Goal: Task Accomplishment & Management: Complete application form

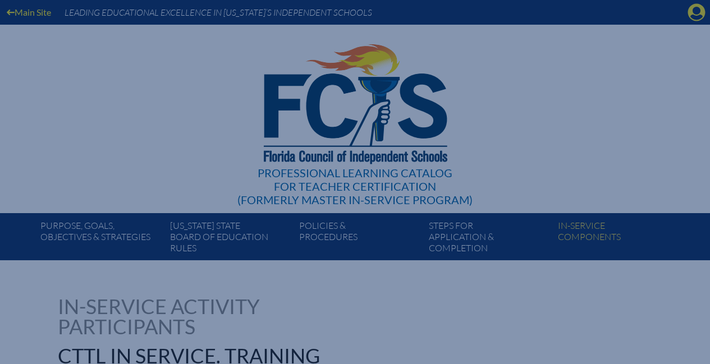
select select "8"
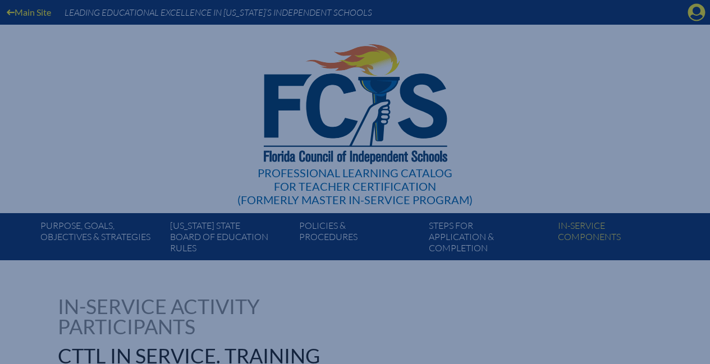
select select "8"
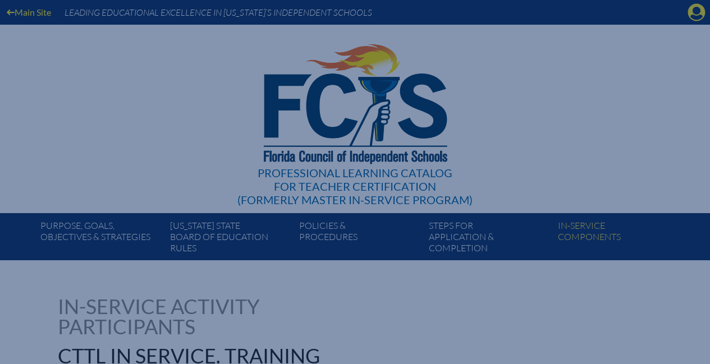
select select "8"
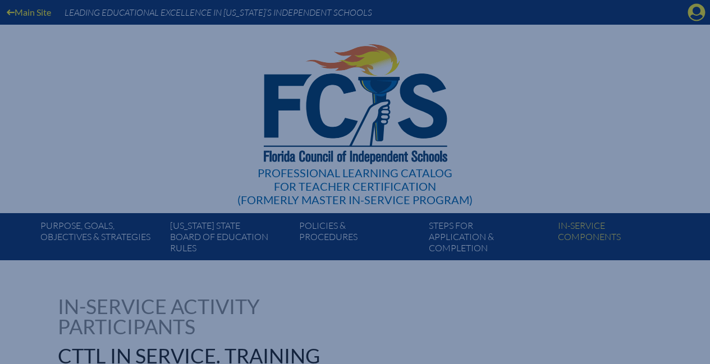
select select "8"
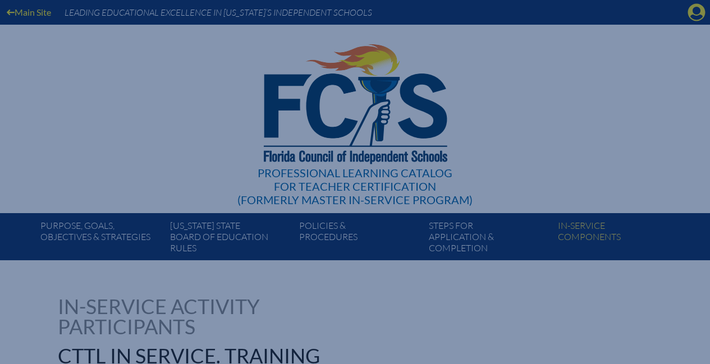
select select "8"
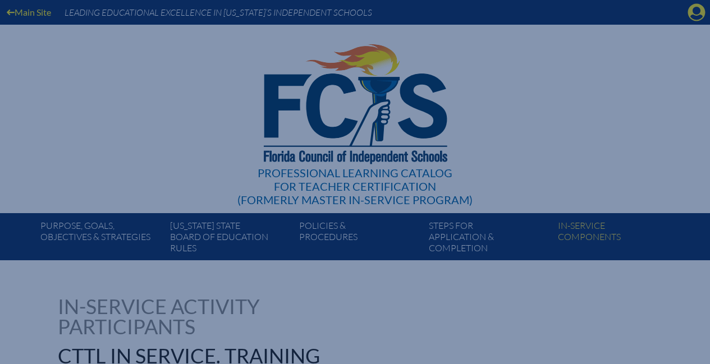
select select "8"
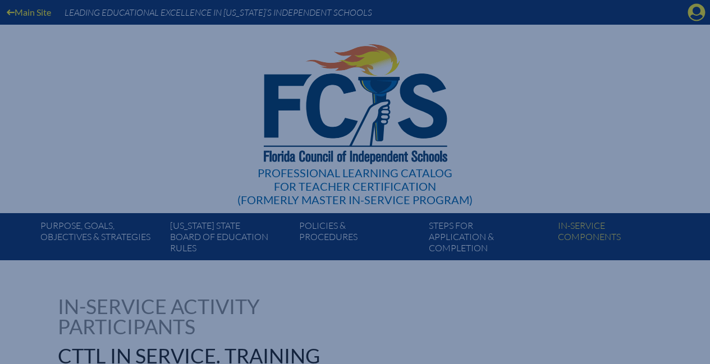
select select "8"
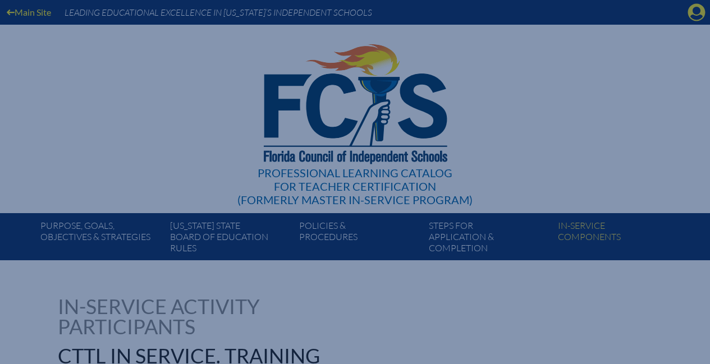
select select "8"
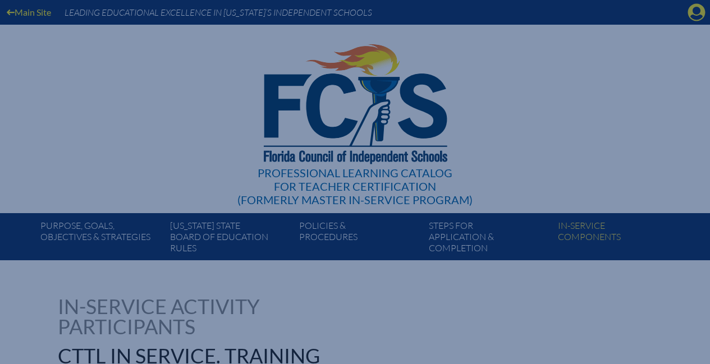
select select "8"
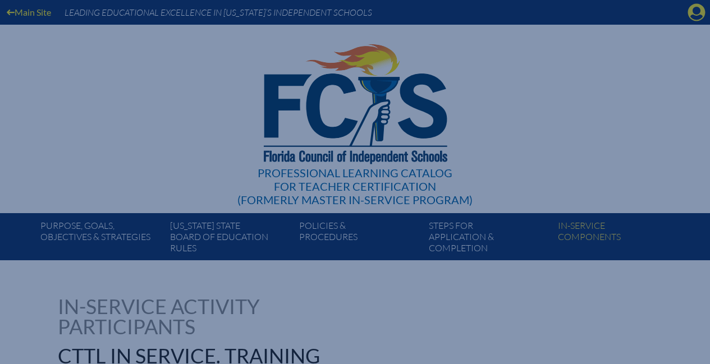
select select "8"
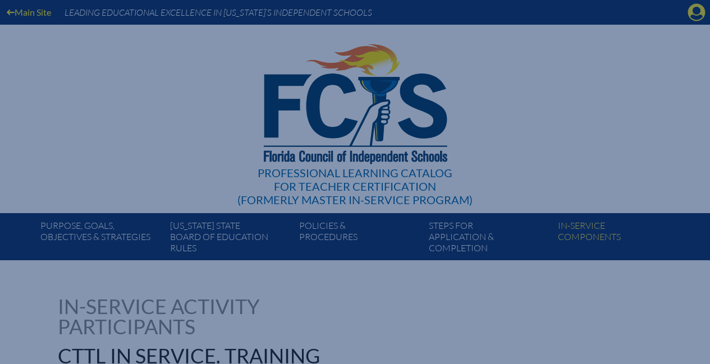
select select "8"
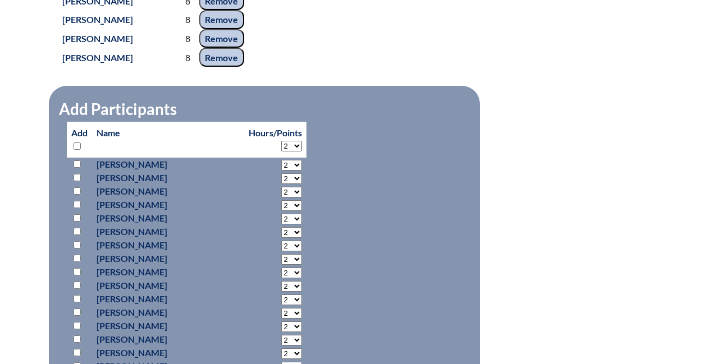
scroll to position [833, 0]
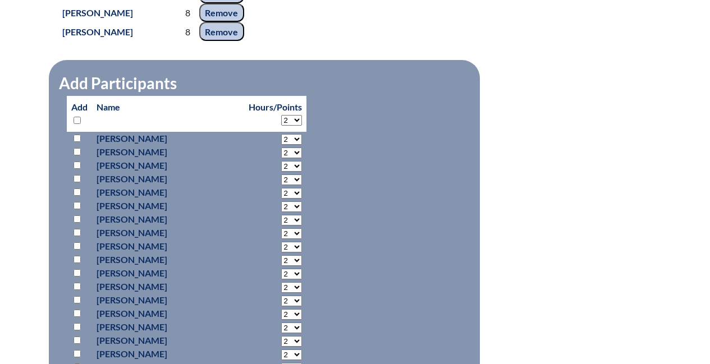
click at [281, 126] on select "2 3 4 5 6 7 8 9 10 11 12 13 14 15 16 17 18 19 20 21 22 23 24 25 26 27 28 29 30 …" at bounding box center [291, 120] width 21 height 11
select select "8"
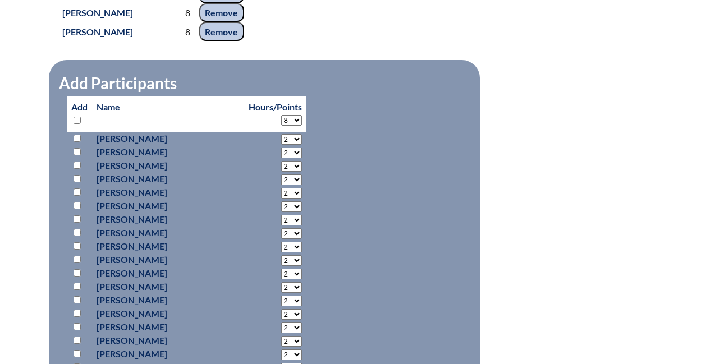
select select "8"
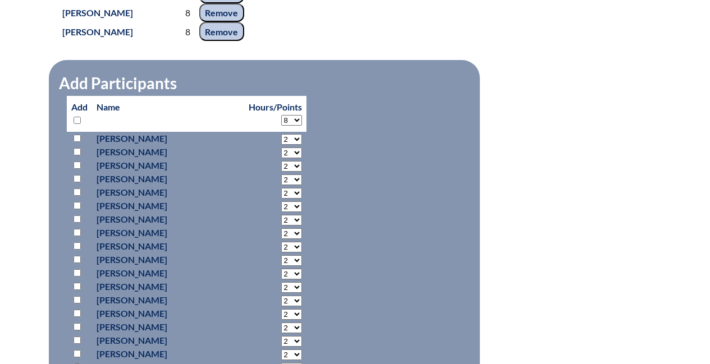
select select "8"
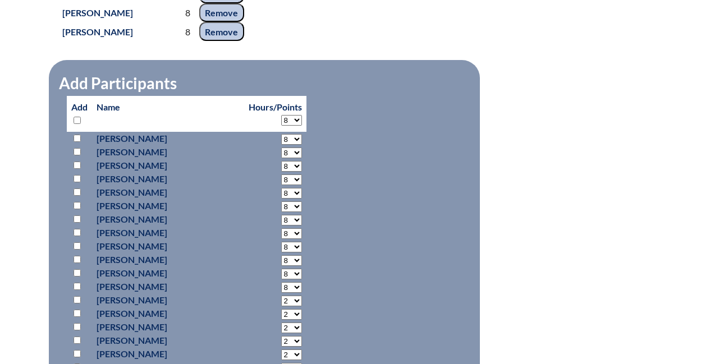
select select "8"
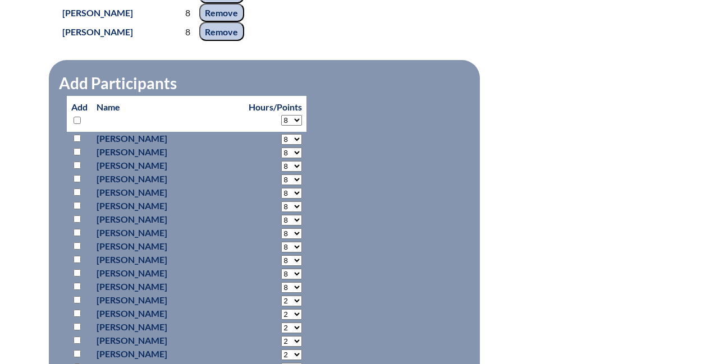
select select "8"
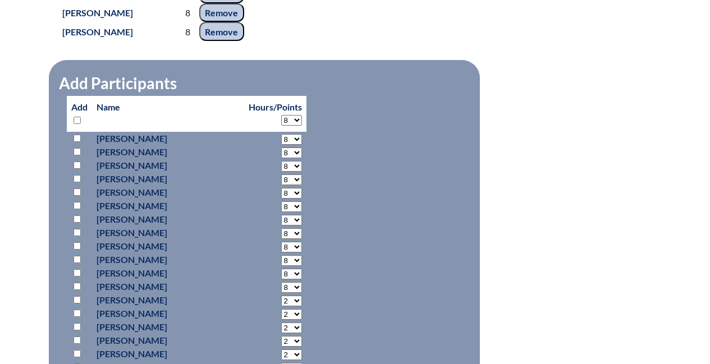
select select "8"
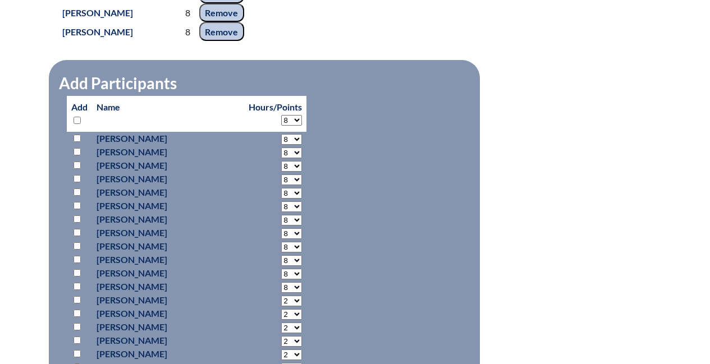
select select "8"
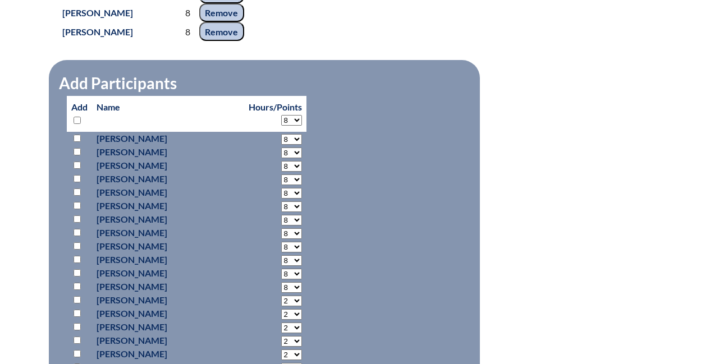
select select "8"
click at [77, 142] on input "checkbox" at bounding box center [77, 138] width 7 height 7
checkbox input "true"
click at [77, 169] on input "checkbox" at bounding box center [77, 165] width 7 height 7
checkbox input "true"
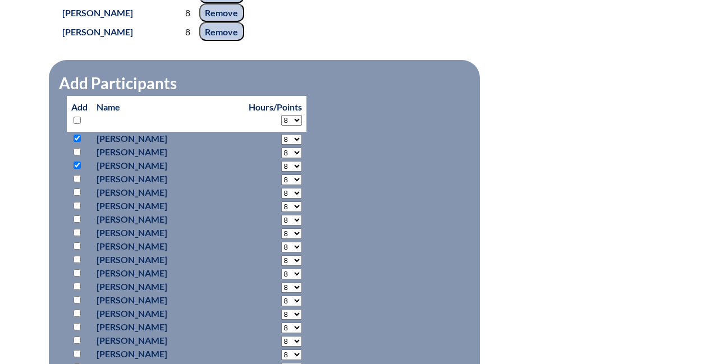
click at [76, 290] on input "checkbox" at bounding box center [77, 286] width 7 height 7
checkbox input "true"
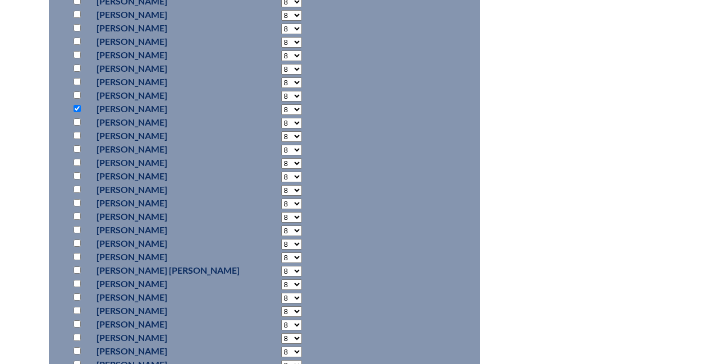
scroll to position [1011, 0]
click at [76, 139] on input "checkbox" at bounding box center [77, 135] width 7 height 7
checkbox input "true"
click at [77, 234] on input "checkbox" at bounding box center [77, 229] width 7 height 7
checkbox input "true"
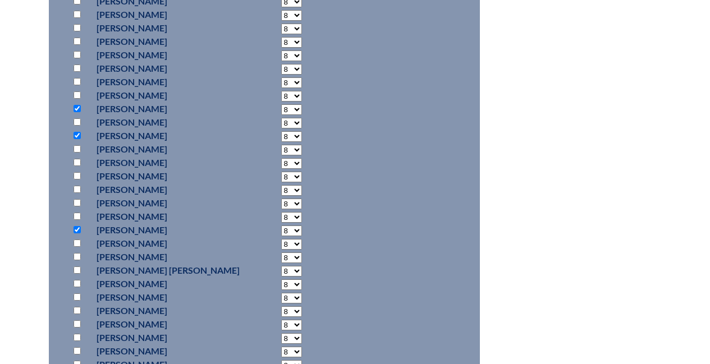
click at [79, 247] on input "checkbox" at bounding box center [77, 243] width 7 height 7
checkbox input "true"
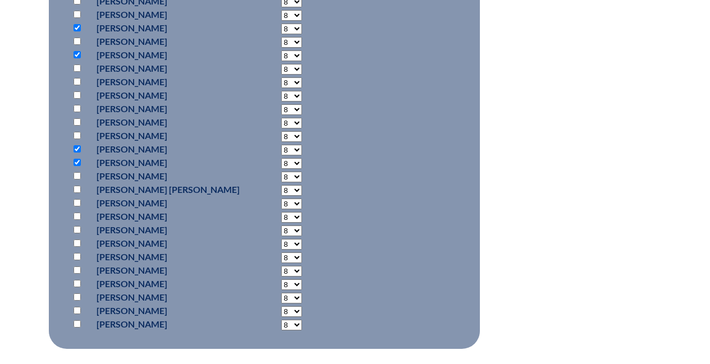
scroll to position [1094, 0]
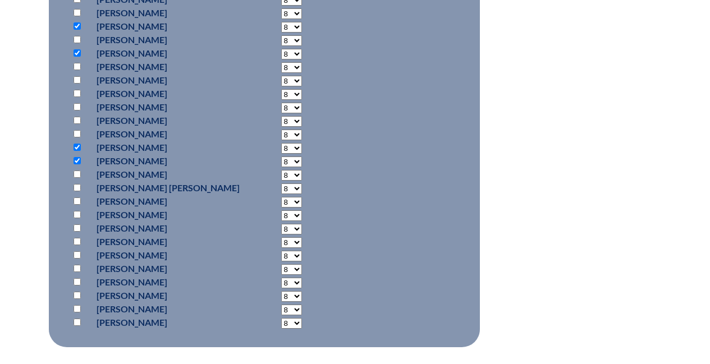
click at [77, 218] on input "checkbox" at bounding box center [77, 214] width 7 height 7
checkbox input "true"
click at [79, 245] on input "checkbox" at bounding box center [77, 241] width 7 height 7
checkbox input "true"
click at [76, 313] on input "checkbox" at bounding box center [77, 308] width 7 height 7
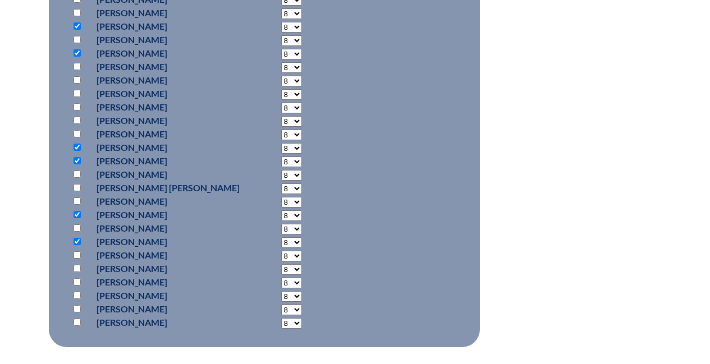
checkbox input "true"
click at [78, 326] on input "checkbox" at bounding box center [77, 322] width 7 height 7
checkbox input "true"
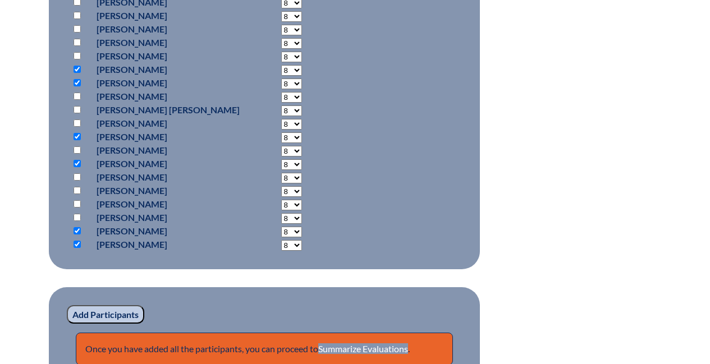
scroll to position [1190, 0]
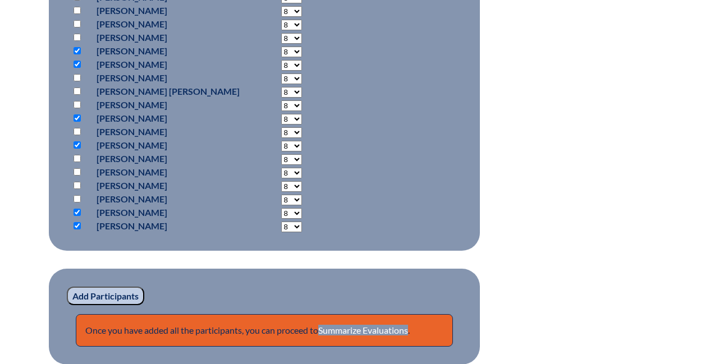
click at [115, 306] on input "Add Participants" at bounding box center [105, 296] width 77 height 19
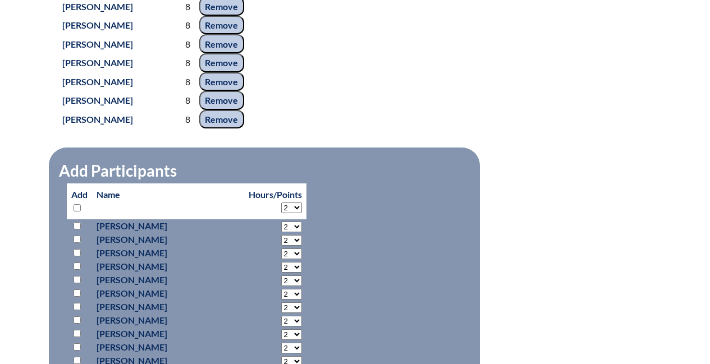
scroll to position [1332, 0]
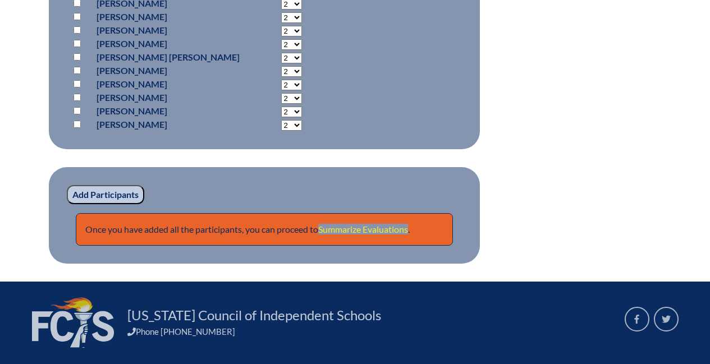
click at [378, 235] on link "Summarize Evaluations" at bounding box center [363, 229] width 90 height 11
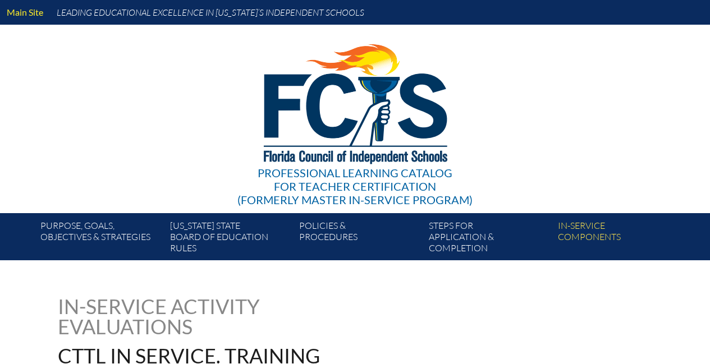
type input "0"
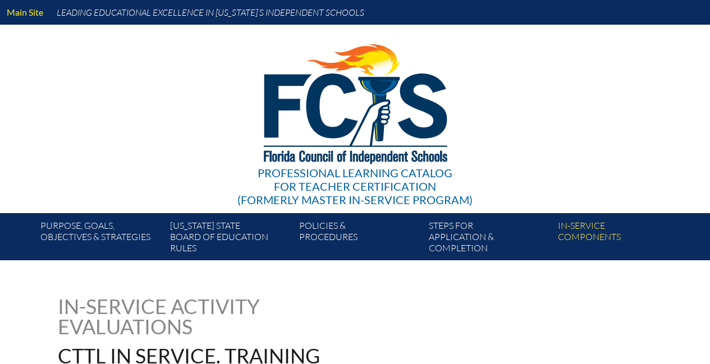
type input "0"
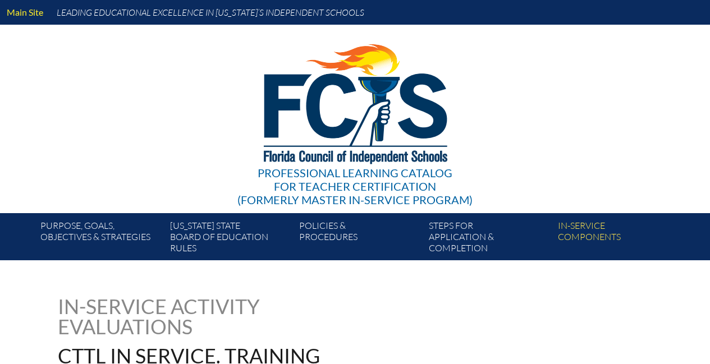
type input "0"
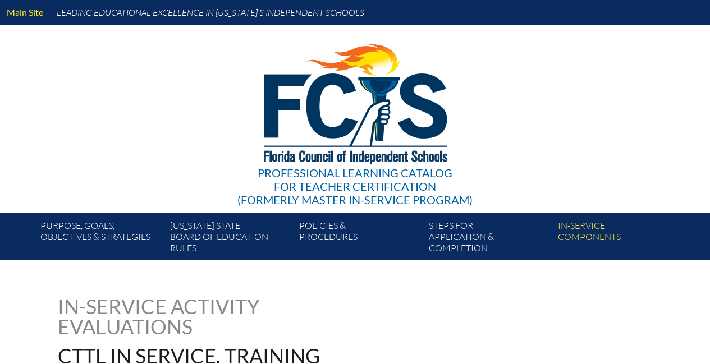
type input "0"
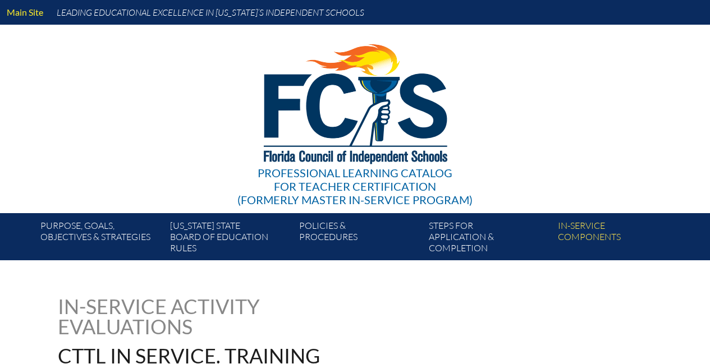
type input "0"
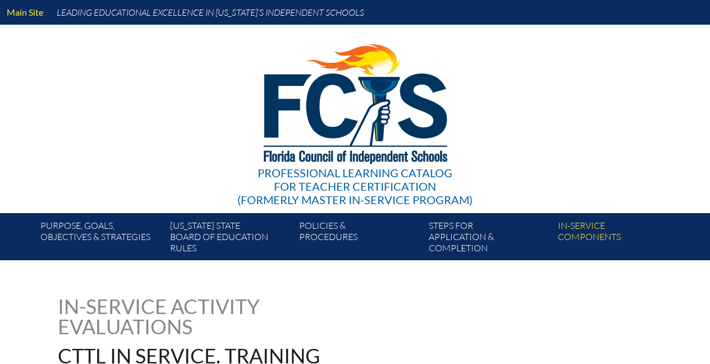
type input "0"
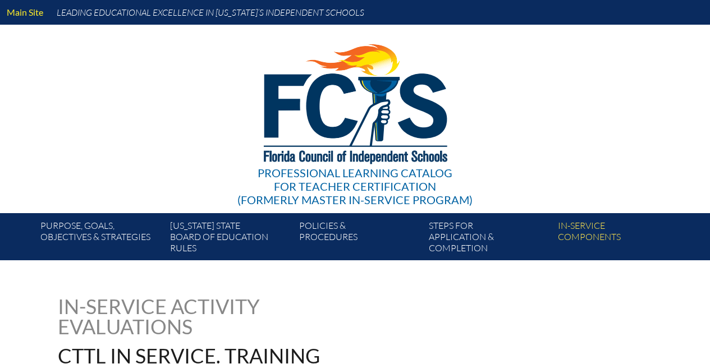
type input "0"
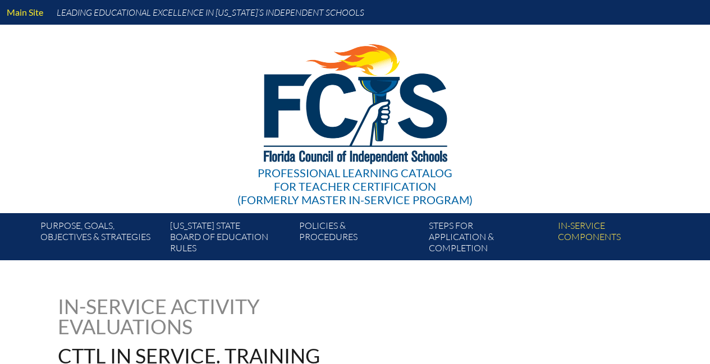
type input "0"
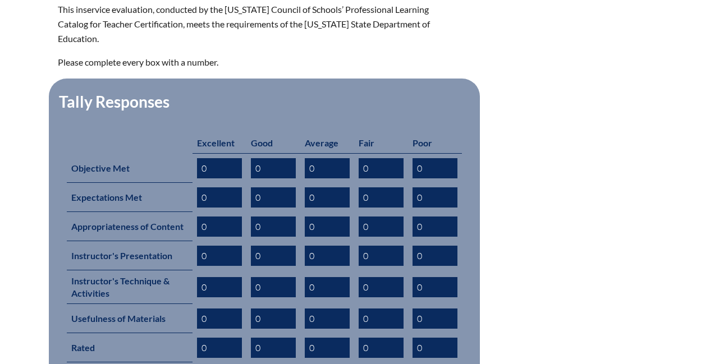
scroll to position [400, 0]
click at [41, 30] on div "cttl-in-service-training--689c8a8cf2d7c7.63708022 In-service Activity Evaluatio…" at bounding box center [355, 198] width 631 height 602
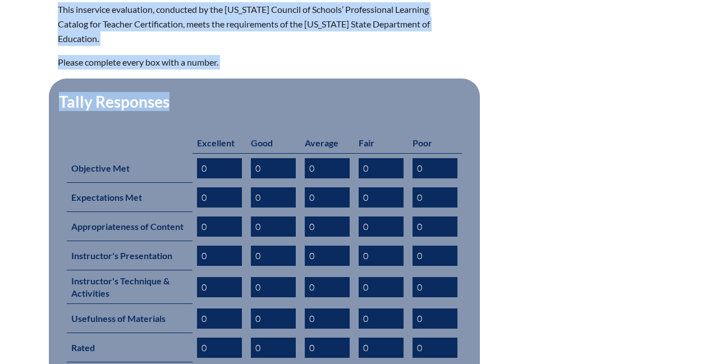
drag, startPoint x: 60, startPoint y: 6, endPoint x: 512, endPoint y: 322, distance: 552.0
click at [512, 322] on div "cttl-in-service-training--689c8a8cf2d7c7.63708022 In-service Activity Evaluatio…" at bounding box center [355, 198] width 631 height 602
copy form "This inservice evaluation, conducted by the Florida Council of Schools’ Profess…"
click at [463, 97] on fieldset "Tally Responses Excellent Good Average Fair Poor Objective Met 0 0 0 0 0 Expect…" at bounding box center [264, 289] width 431 height 421
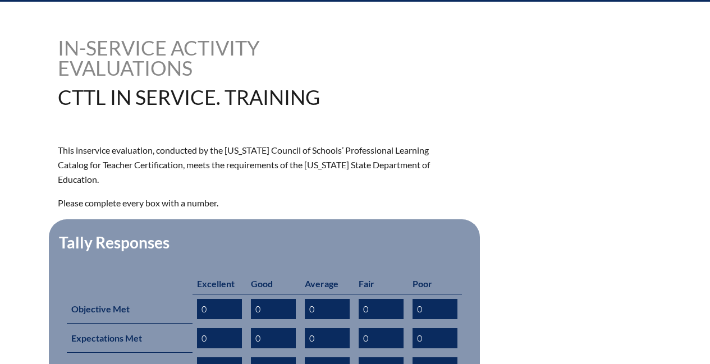
scroll to position [0, 0]
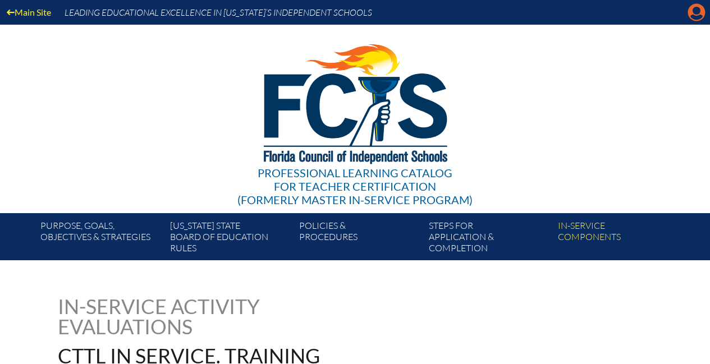
click at [698, 9] on icon "Manage account" at bounding box center [697, 12] width 18 height 18
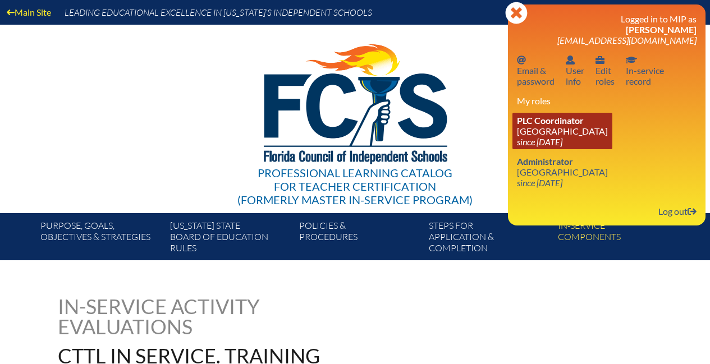
click at [527, 131] on link "PLC Coordinator Miami Country Day School since 2024 Aug 1" at bounding box center [563, 131] width 100 height 36
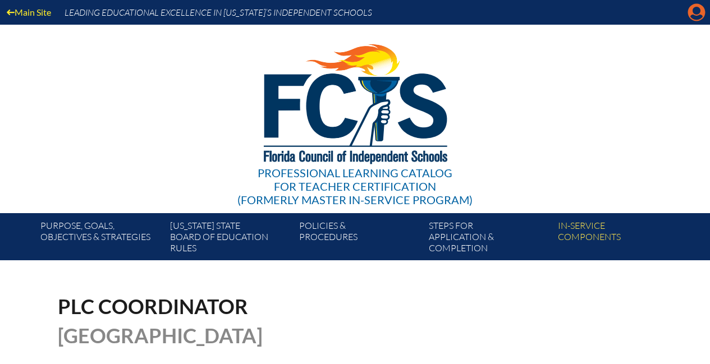
click at [688, 14] on icon at bounding box center [696, 12] width 17 height 17
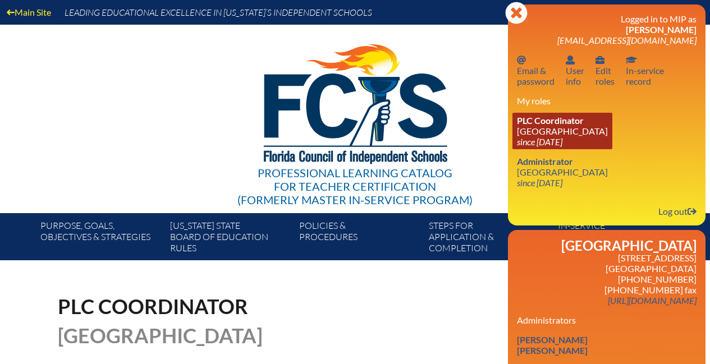
click at [536, 130] on link "PLC Coordinator [GEOGRAPHIC_DATA] since [DATE]" at bounding box center [563, 131] width 100 height 36
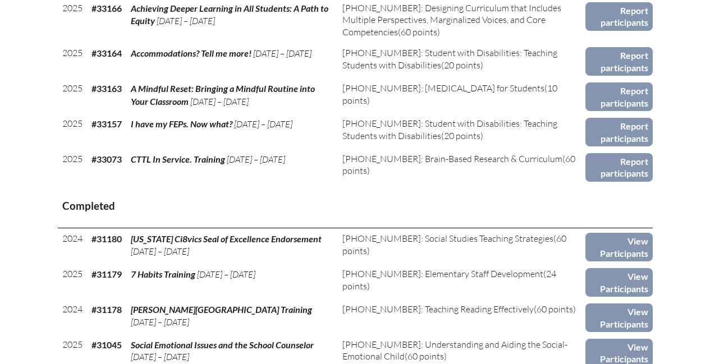
scroll to position [1178, 0]
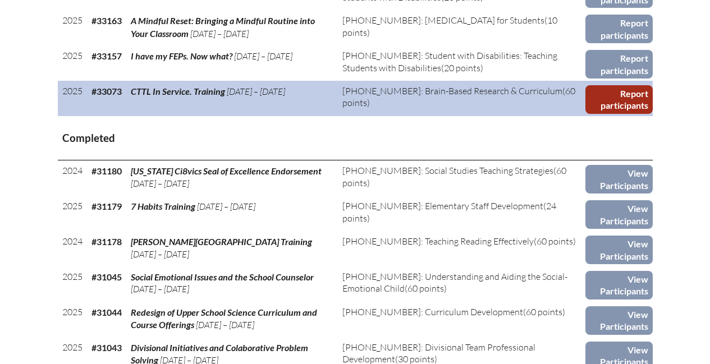
click at [600, 114] on link "Report participants" at bounding box center [619, 99] width 67 height 29
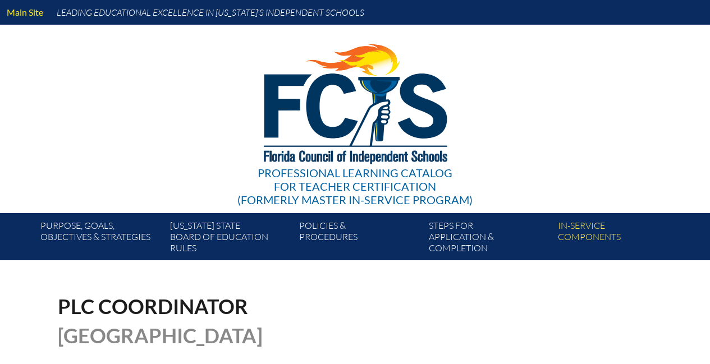
scroll to position [1178, 0]
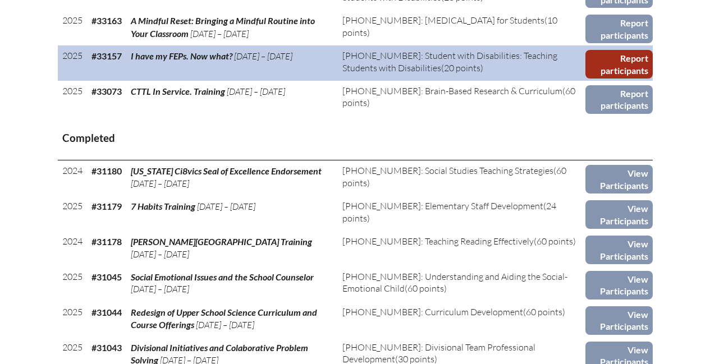
click at [635, 73] on link "Report participants" at bounding box center [619, 64] width 67 height 29
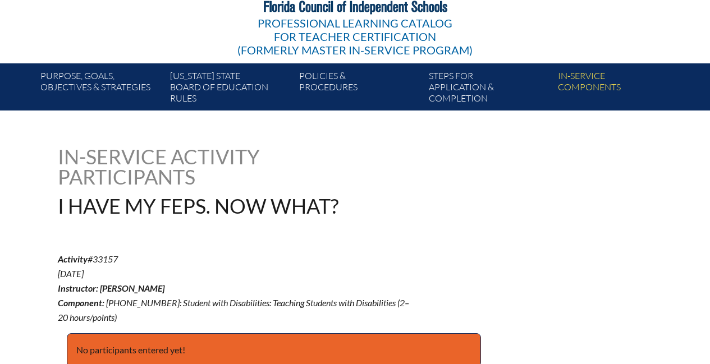
scroll to position [268, 0]
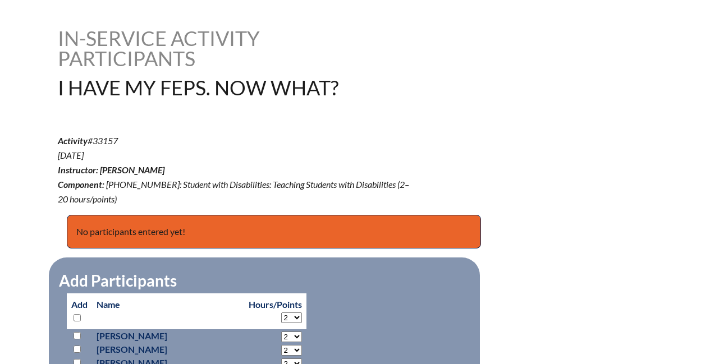
click at [281, 313] on select "2 3 4 5 6 7 8 9 10 11 12 13 14 15 16 17 18 19 20" at bounding box center [291, 318] width 21 height 11
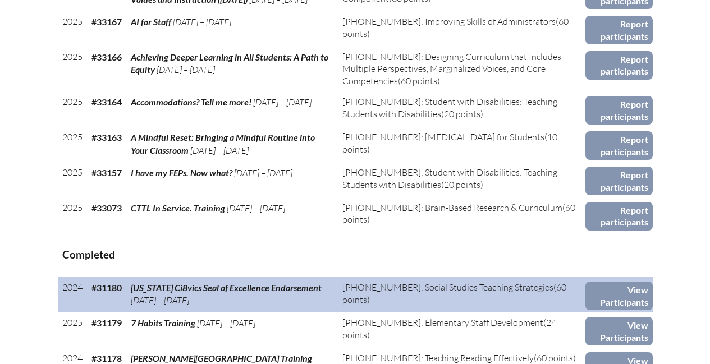
scroll to position [1101, 0]
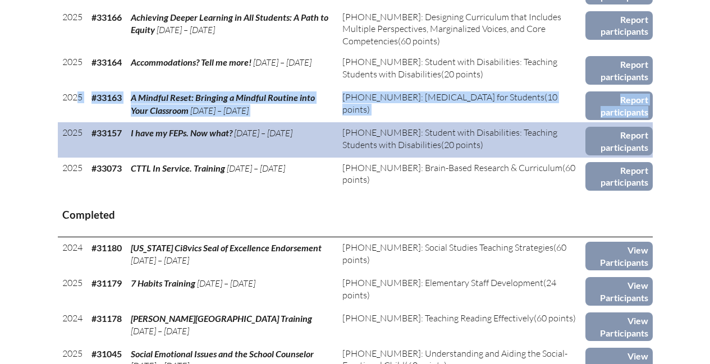
drag, startPoint x: 59, startPoint y: 96, endPoint x: 58, endPoint y: 139, distance: 42.7
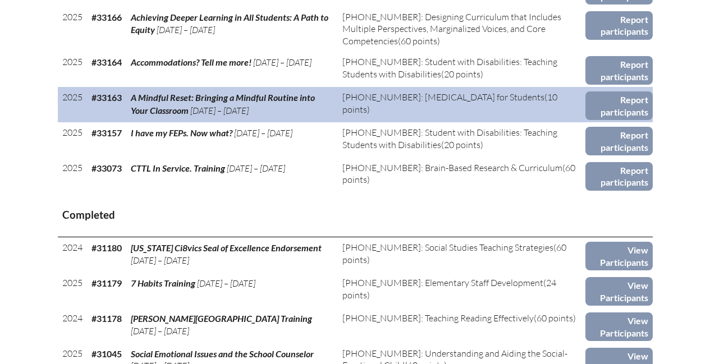
drag, startPoint x: 472, startPoint y: 158, endPoint x: 60, endPoint y: 101, distance: 416.5
copy table "2025 #33163 A Mindful Reset: Bringing a Mindful Routine into Your Classroom [DA…"
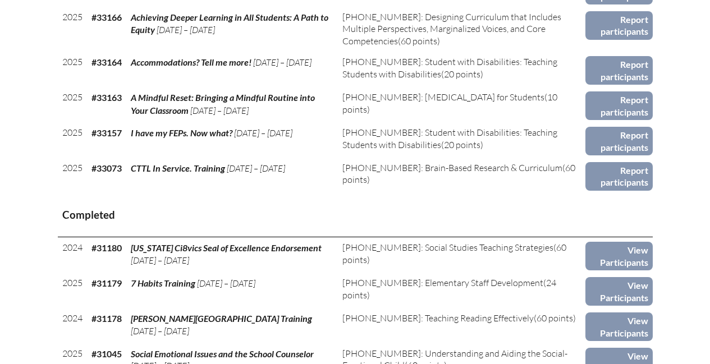
click at [319, 213] on th "Completed" at bounding box center [355, 215] width 595 height 44
